Goal: Communication & Community: Answer question/provide support

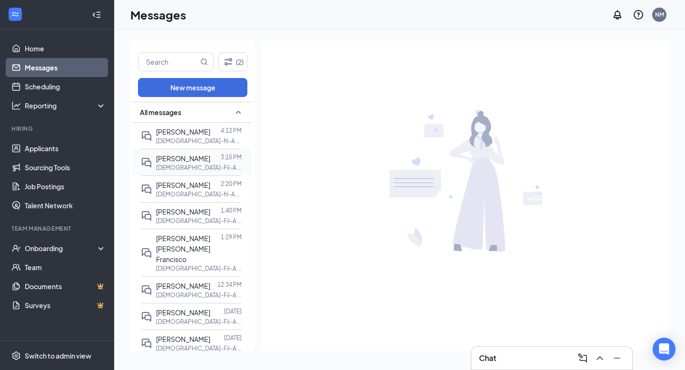
scroll to position [19, 0]
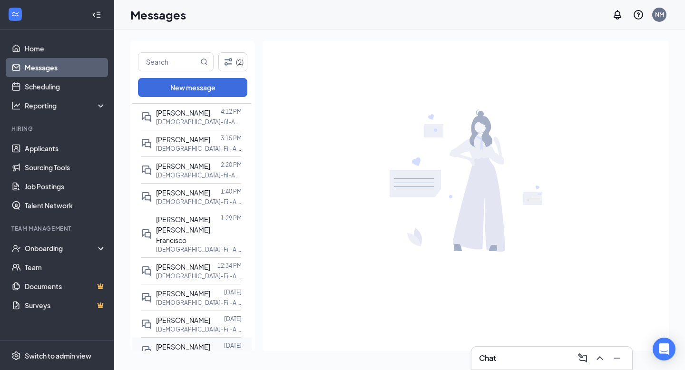
click at [181, 352] on p "[DEMOGRAPHIC_DATA]-Fil-A Front Counter Team Member at [GEOGRAPHIC_DATA]" at bounding box center [199, 356] width 86 height 8
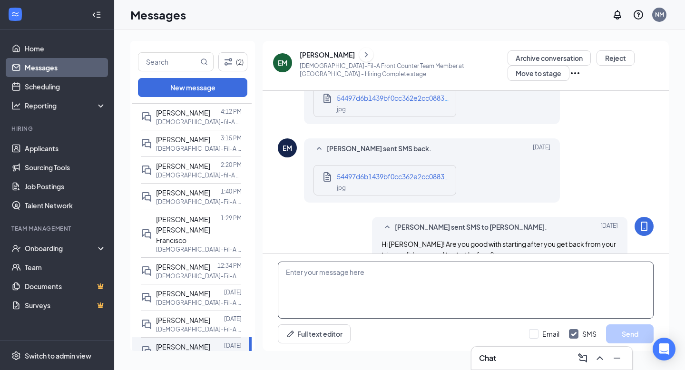
scroll to position [460, 0]
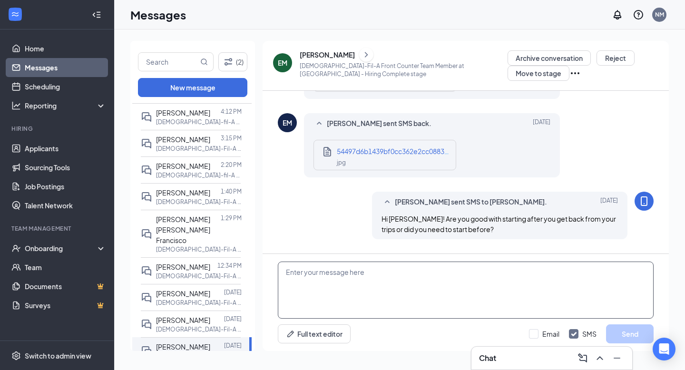
click at [357, 316] on textarea at bounding box center [466, 290] width 376 height 57
click at [293, 274] on textarea "Good afternoon! Your uniform is ready for pick up! I am not sure that your shoe…" at bounding box center [466, 290] width 376 height 57
drag, startPoint x: 293, startPoint y: 274, endPoint x: 606, endPoint y: 290, distance: 313.1
click at [606, 291] on textarea "Good afternoon! Your uniform is ready for pick up! I am not sure that your shoe…" at bounding box center [466, 290] width 376 height 57
click at [581, 272] on textarea "Good afternoon! Your uniform is ready for pick up! I am not sure that your shoe…" at bounding box center [466, 290] width 376 height 57
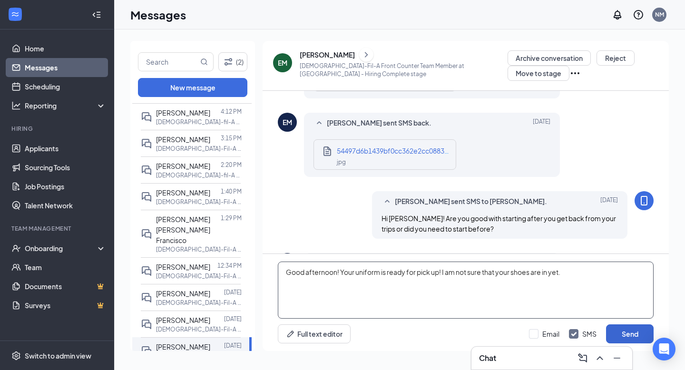
type textarea "Good afternoon! Your uniform is ready for pick up! I am not sure that your shoe…"
click at [626, 331] on button "Send" at bounding box center [630, 334] width 48 height 19
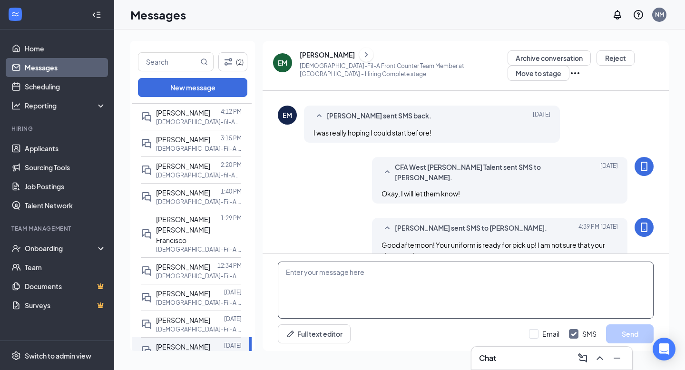
scroll to position [619, 0]
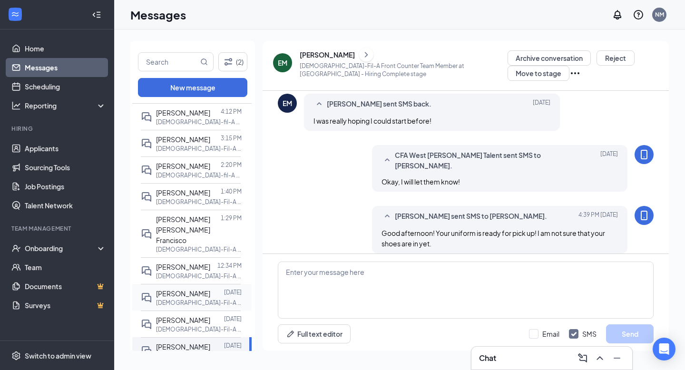
click at [193, 289] on span "[PERSON_NAME]" at bounding box center [183, 293] width 54 height 9
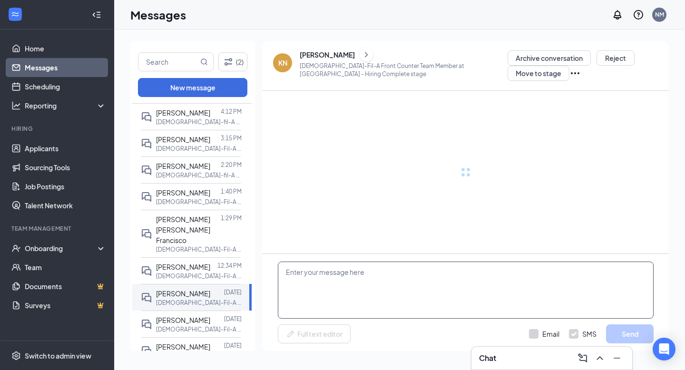
click at [328, 292] on textarea at bounding box center [466, 290] width 376 height 57
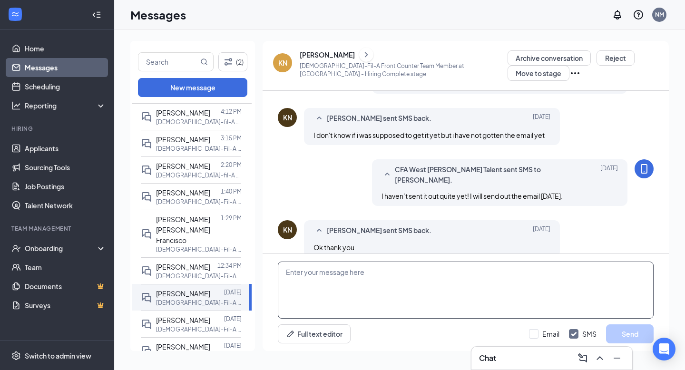
scroll to position [370, 0]
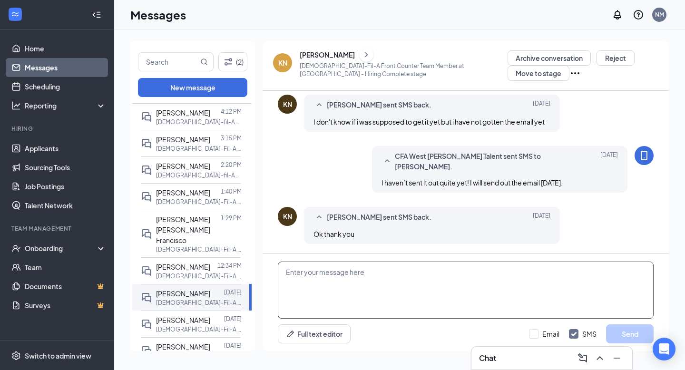
paste textarea "Good afternoon! Your uniform is ready for pick up! I am not sure that your shoe…"
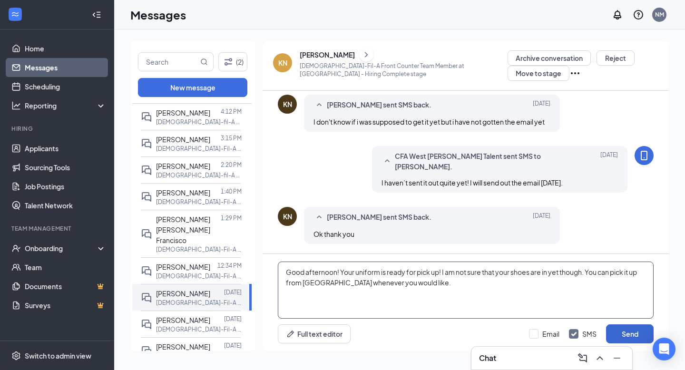
type textarea "Good afternoon! Your uniform is ready for pick up! I am not sure that your shoe…"
click at [641, 337] on button "Send" at bounding box center [630, 334] width 48 height 19
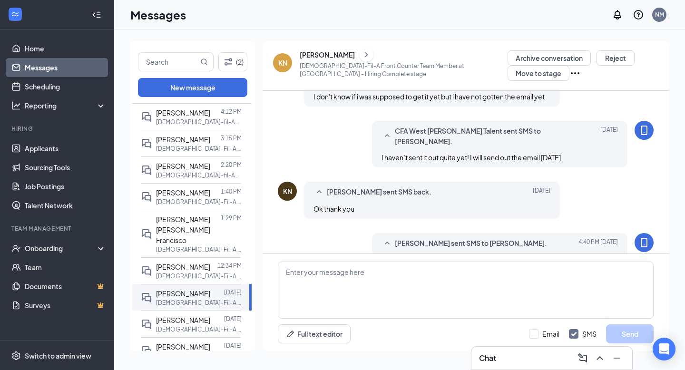
scroll to position [443, 0]
